Goal: Information Seeking & Learning: Compare options

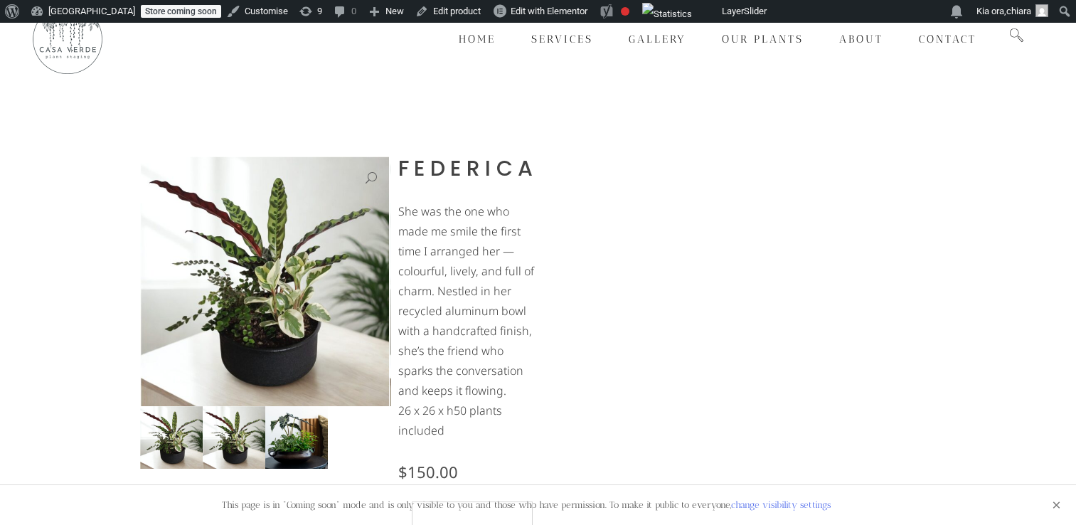
scroll to position [193, 0]
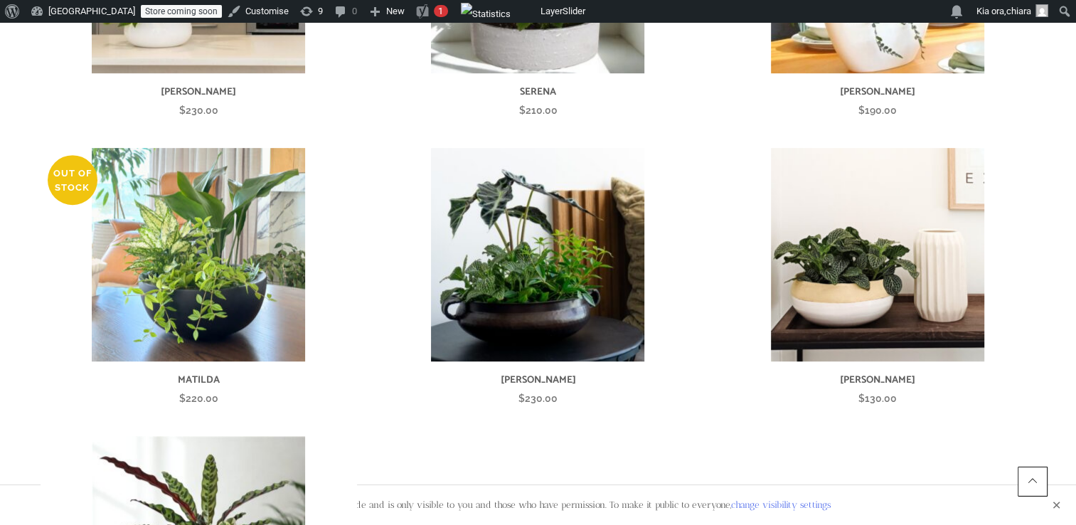
scroll to position [548, 0]
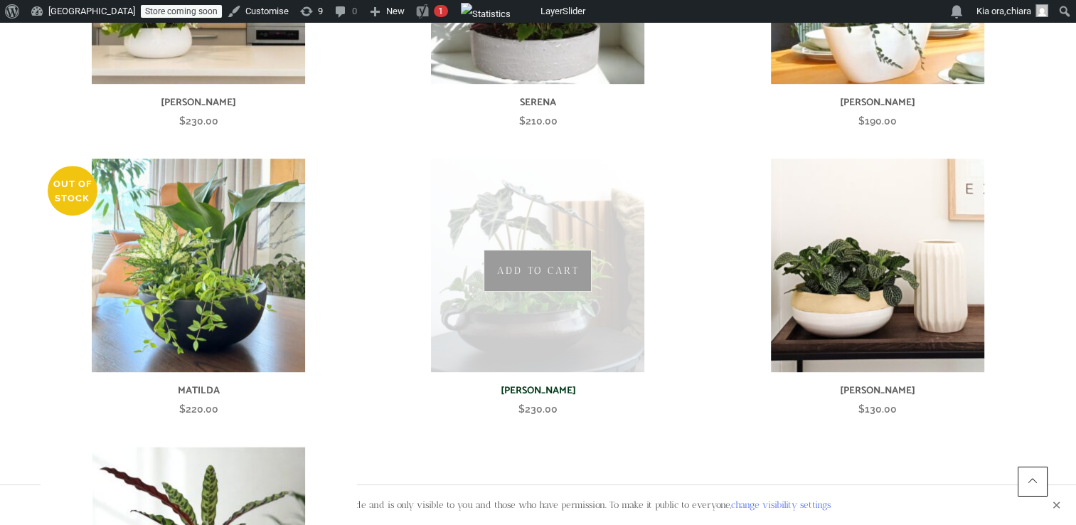
click at [510, 269] on img at bounding box center [537, 265] width 213 height 213
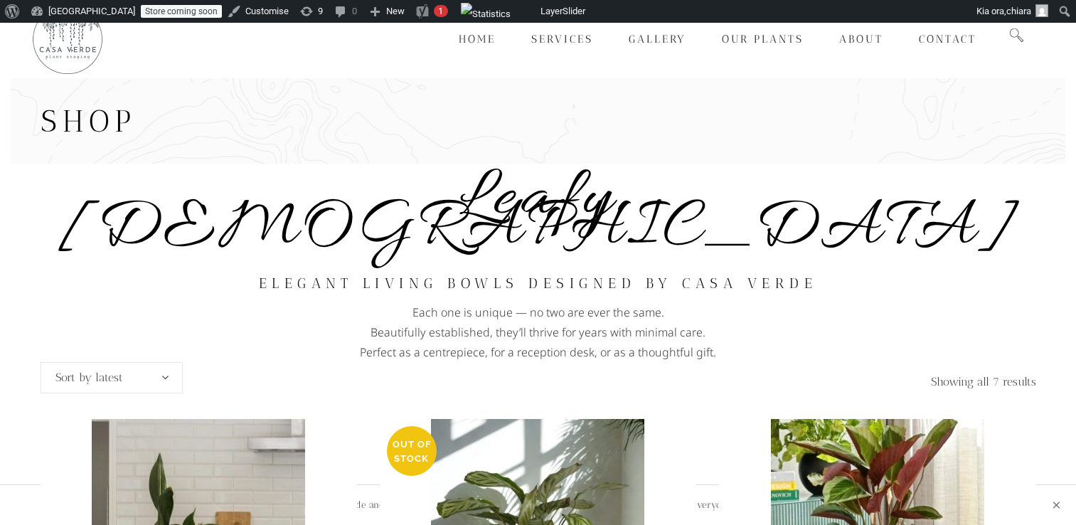
scroll to position [548, 0]
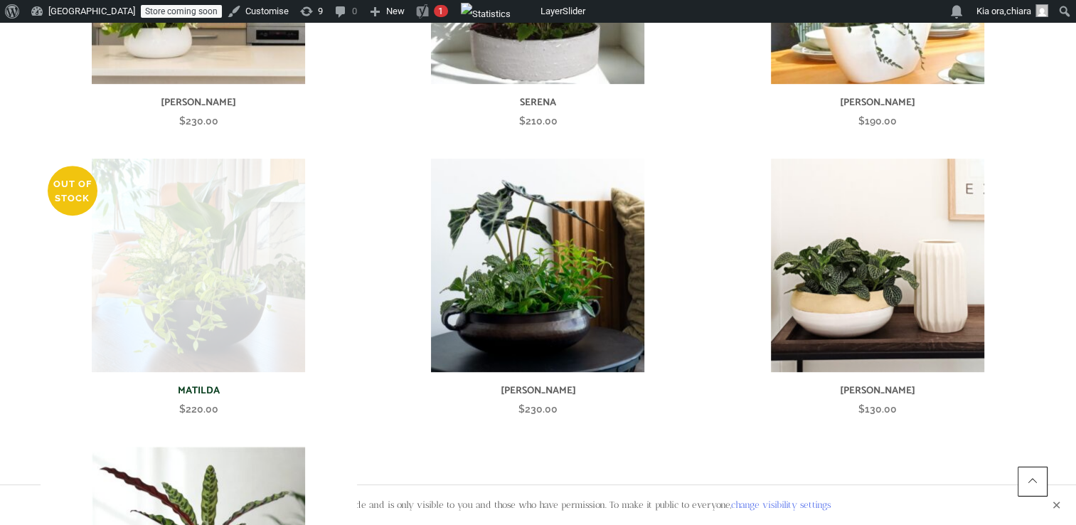
click at [188, 267] on img at bounding box center [198, 265] width 213 height 213
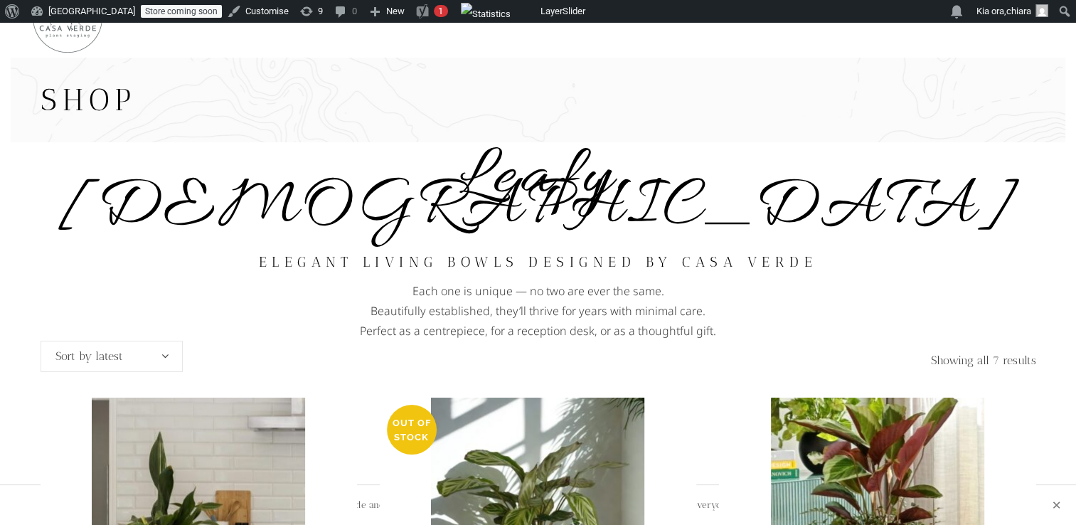
scroll to position [11, 0]
